Goal: Transaction & Acquisition: Purchase product/service

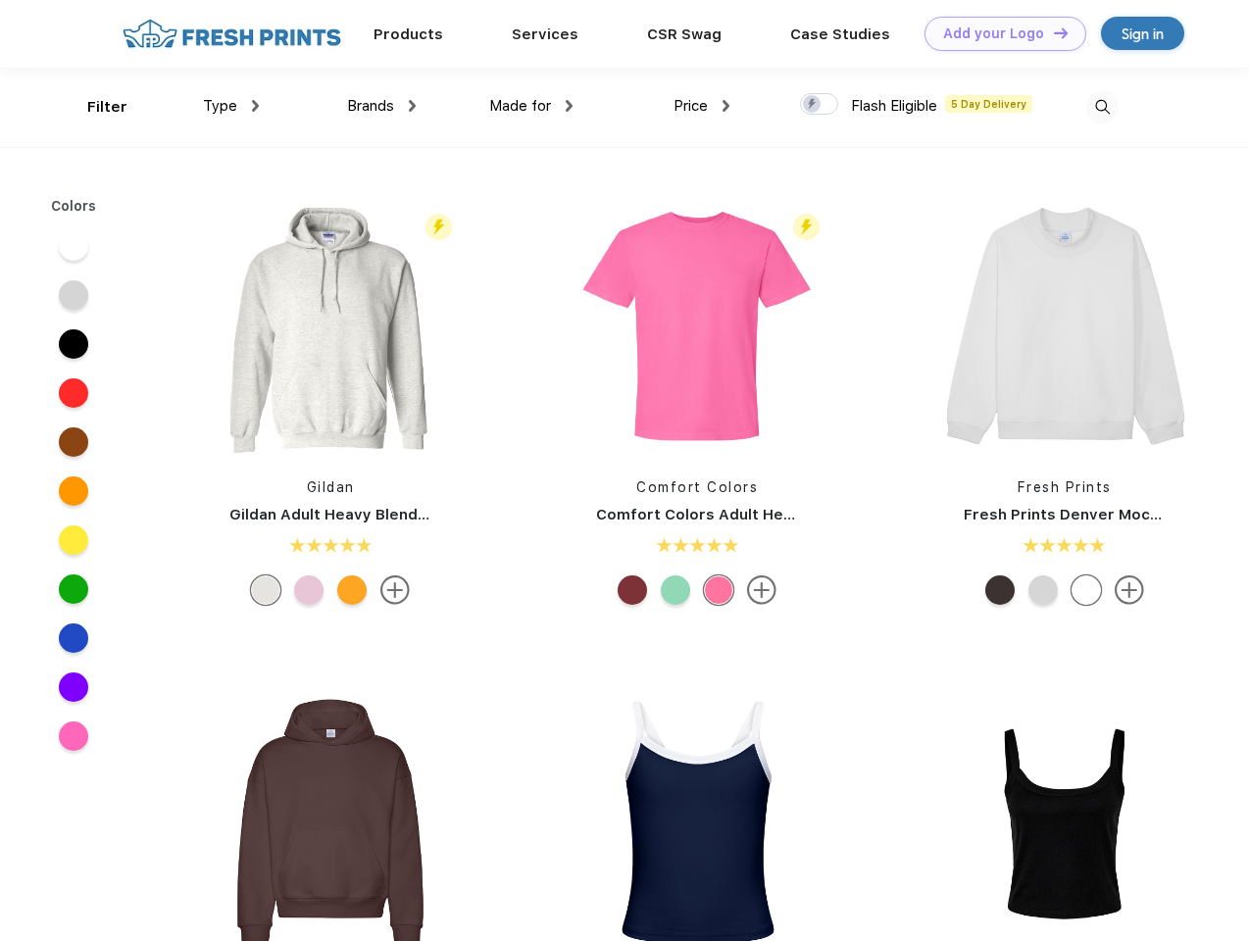
click at [998, 33] on link "Add your Logo Design Tool" at bounding box center [1005, 34] width 162 height 34
click at [0, 0] on div "Design Tool" at bounding box center [0, 0] width 0 height 0
click at [1052, 32] on link "Add your Logo Design Tool" at bounding box center [1005, 34] width 162 height 34
click at [94, 107] on div "Filter" at bounding box center [107, 107] width 40 height 23
click at [231, 106] on span "Type" at bounding box center [220, 106] width 34 height 18
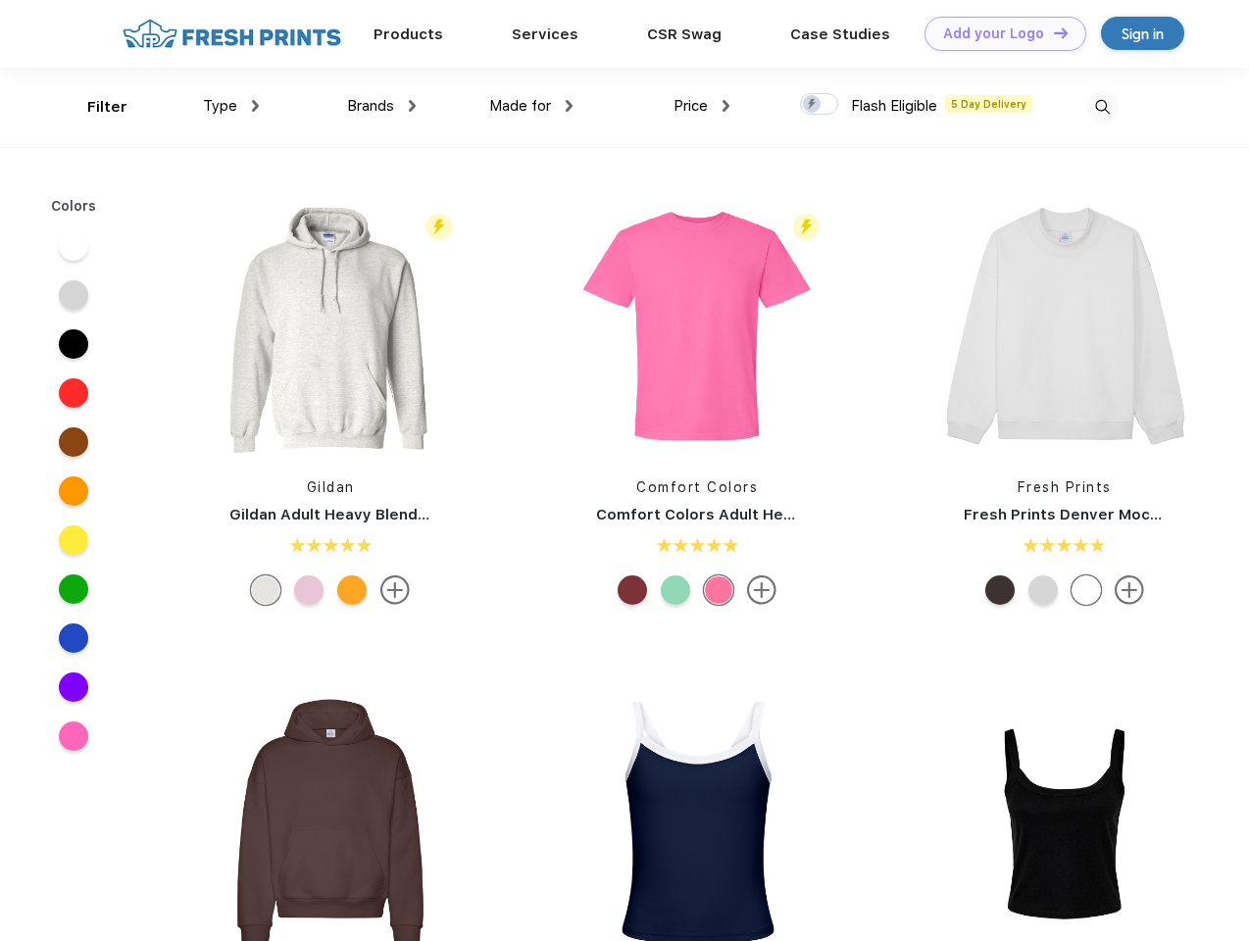
click at [381, 106] on span "Brands" at bounding box center [370, 106] width 47 height 18
click at [531, 106] on span "Made for" at bounding box center [520, 106] width 62 height 18
click at [702, 106] on span "Price" at bounding box center [690, 106] width 34 height 18
click at [819, 105] on div at bounding box center [819, 104] width 38 height 22
click at [812, 105] on input "checkbox" at bounding box center [806, 98] width 13 height 13
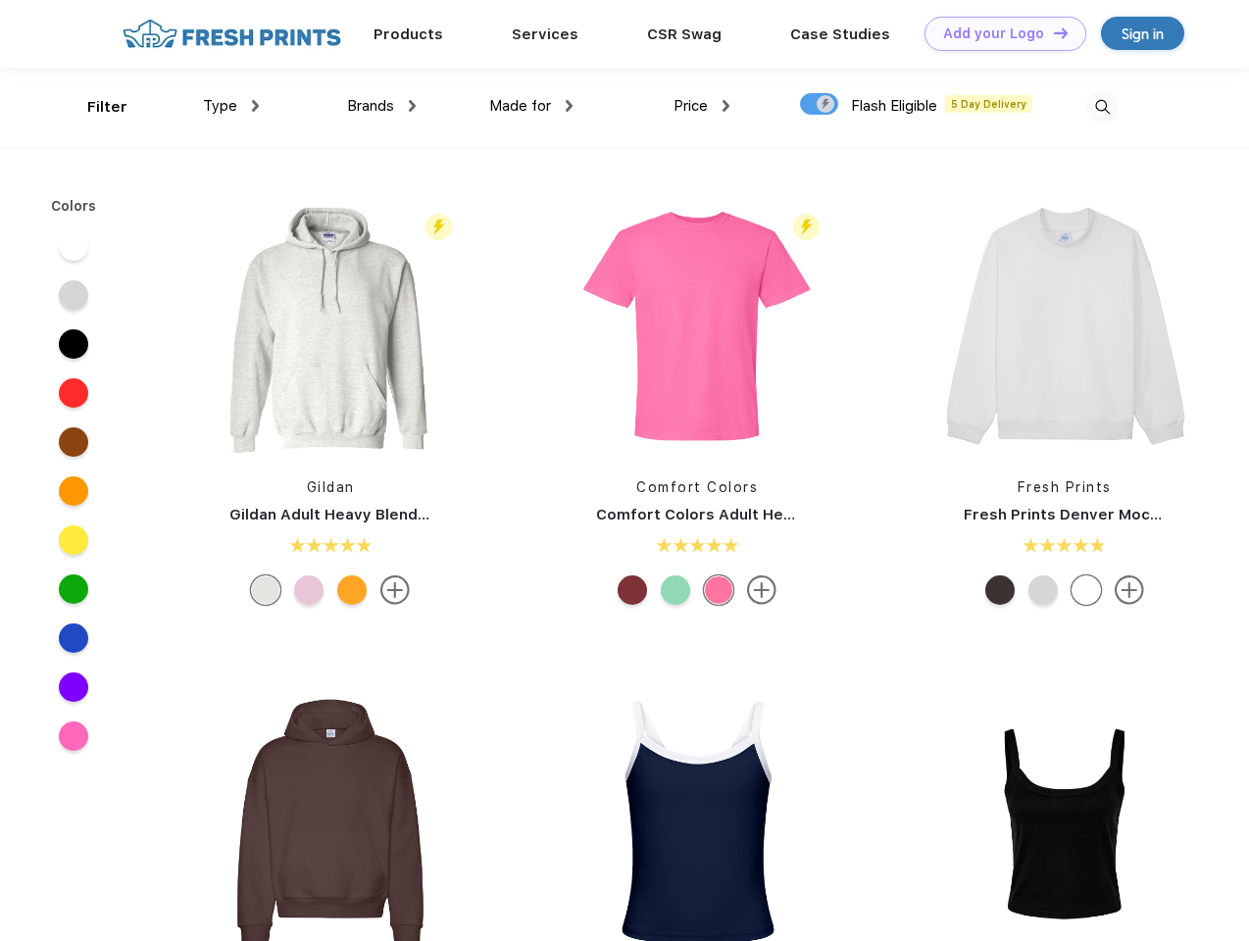
click at [1102, 107] on img at bounding box center [1102, 107] width 32 height 32
